Goal: Consume media (video, audio): Consume media (video, audio)

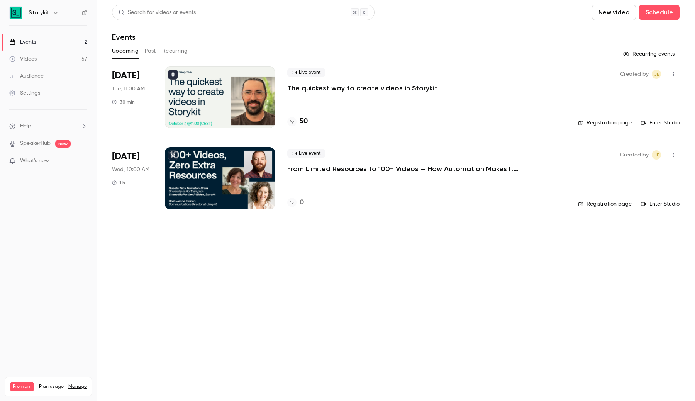
click at [41, 63] on link "Videos 57" at bounding box center [48, 59] width 97 height 17
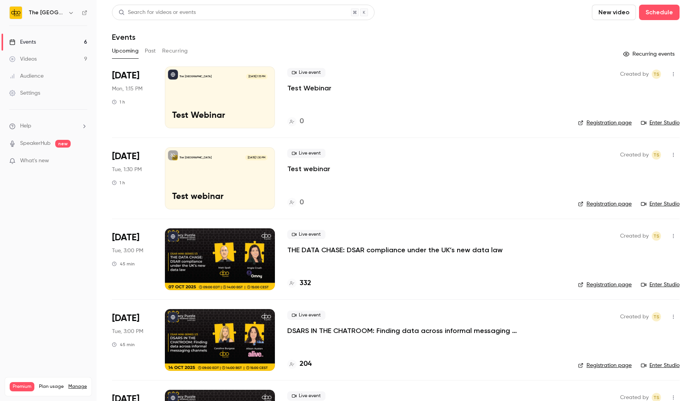
click at [70, 63] on link "Videos 9" at bounding box center [48, 59] width 97 height 17
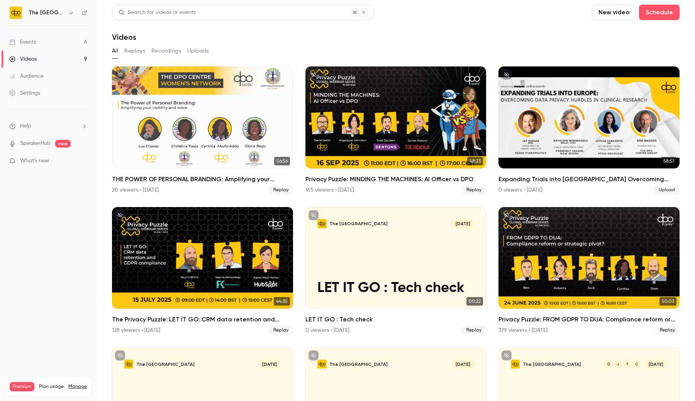
click at [188, 138] on div "THE POWER OF PERSONAL BRANDING: Amplifying your visibility invoice" at bounding box center [202, 117] width 181 height 102
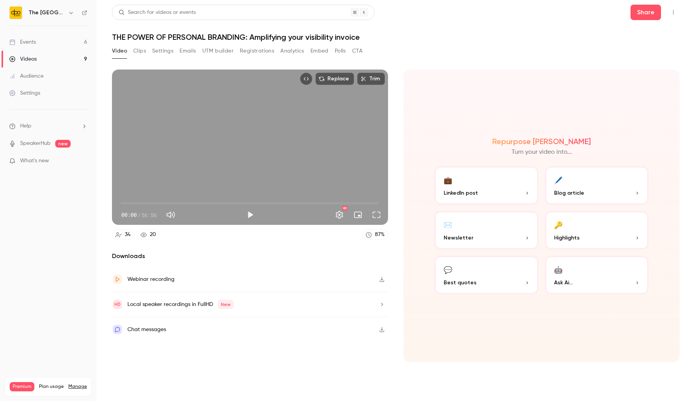
click at [132, 49] on div "Video Clips Settings Emails UTM builder Registrations Analytics Embed Polls CTA" at bounding box center [237, 51] width 251 height 12
click at [146, 51] on button "Clips" at bounding box center [139, 51] width 13 height 12
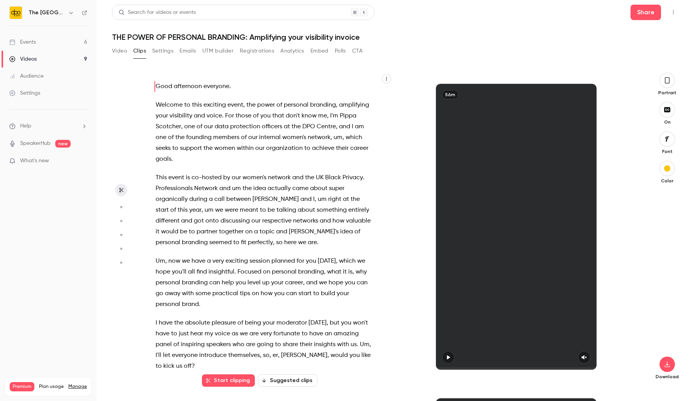
click at [191, 181] on span "co-hosted" at bounding box center [206, 177] width 30 height 11
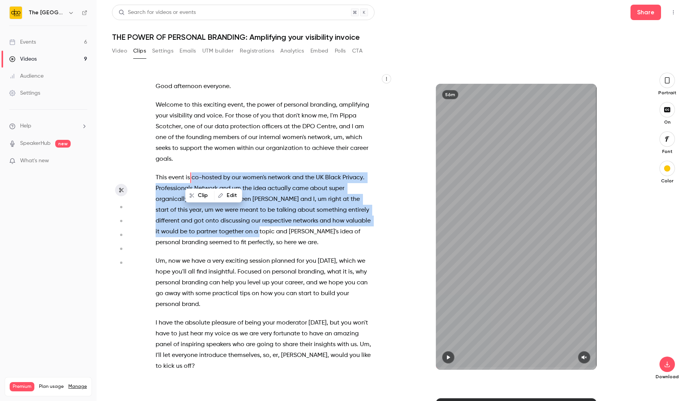
drag, startPoint x: 191, startPoint y: 176, endPoint x: 235, endPoint y: 236, distance: 73.7
click at [235, 236] on p "This event is co-hosted by our women's network and the UK Black Privacy . Profe…" at bounding box center [264, 210] width 216 height 76
click at [244, 250] on button "Clip 22 s" at bounding box center [244, 249] width 38 height 12
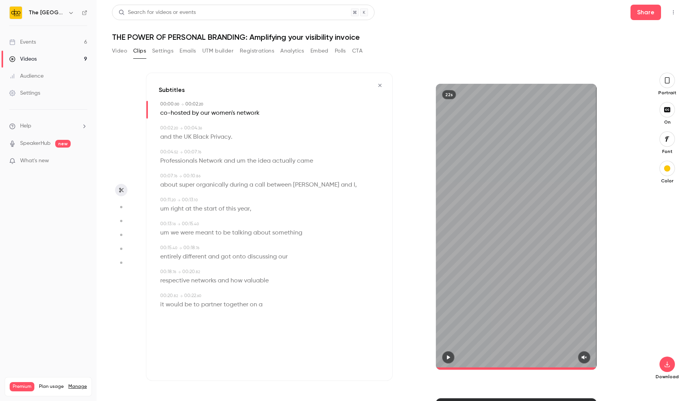
type input "*"
click at [666, 368] on button "button" at bounding box center [666, 363] width 15 height 15
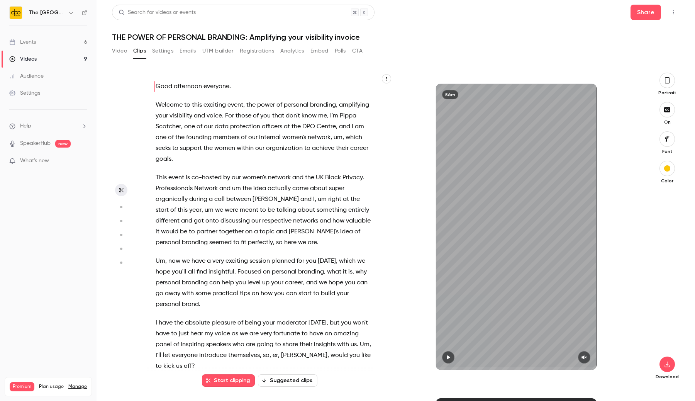
click at [167, 53] on button "Settings" at bounding box center [162, 51] width 21 height 12
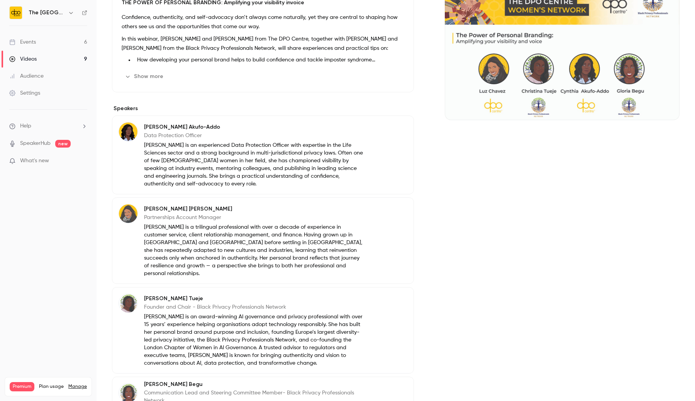
scroll to position [219, 0]
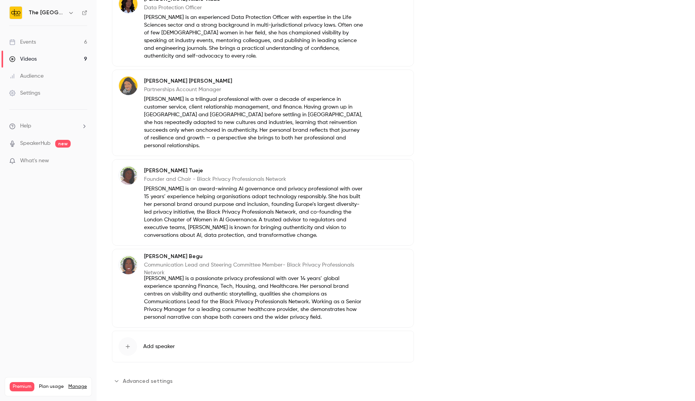
click at [137, 377] on span "Advanced settings" at bounding box center [148, 381] width 50 height 8
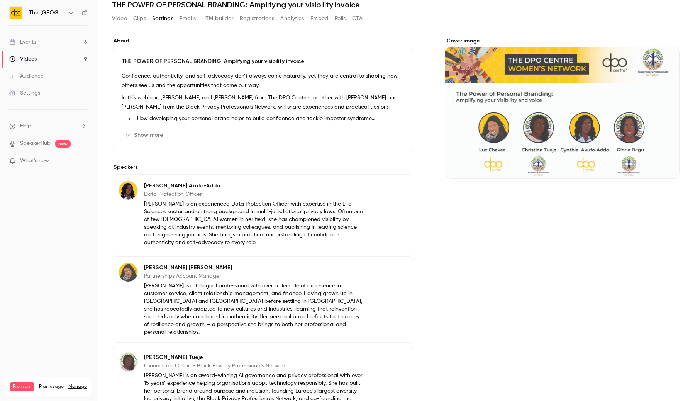
scroll to position [0, 0]
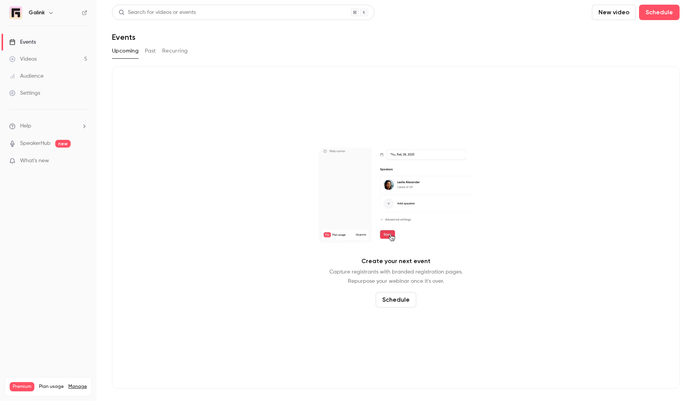
click at [53, 62] on link "Videos 5" at bounding box center [48, 59] width 97 height 17
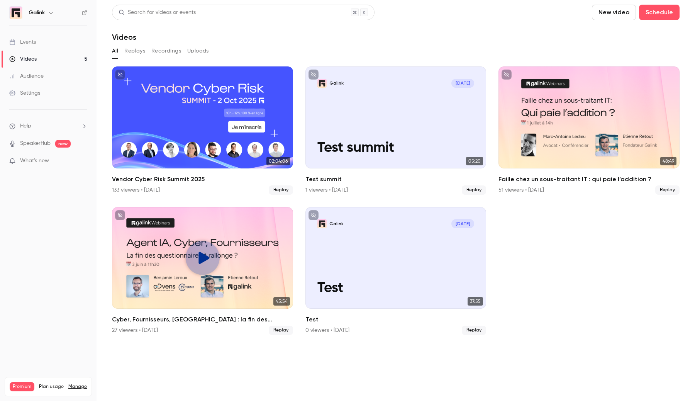
click at [173, 119] on div "Vendor Cyber Risk Summit 2025" at bounding box center [202, 117] width 181 height 102
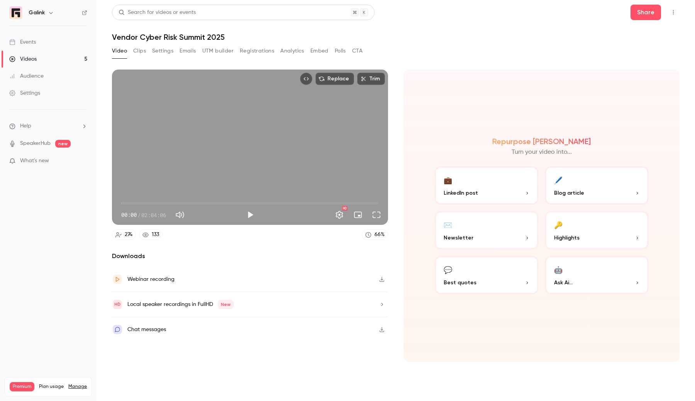
click at [139, 49] on button "Clips" at bounding box center [139, 51] width 13 height 12
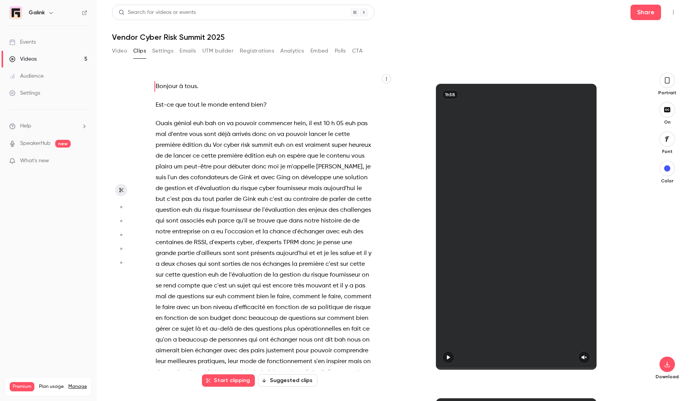
click at [389, 79] on button "button" at bounding box center [386, 78] width 9 height 9
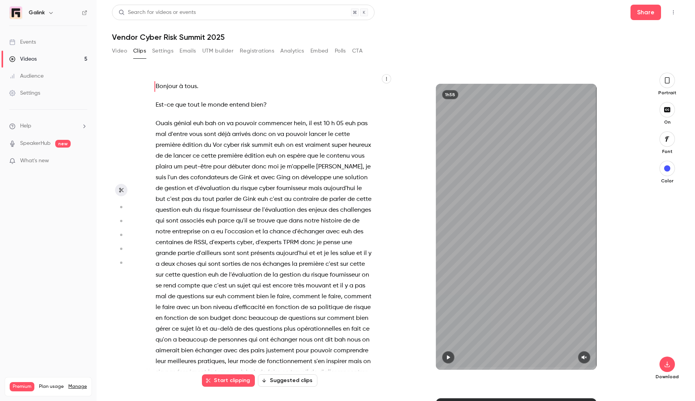
click at [388, 76] on icon "button" at bounding box center [386, 78] width 5 height 5
